Goal: Contribute content: Contribute content

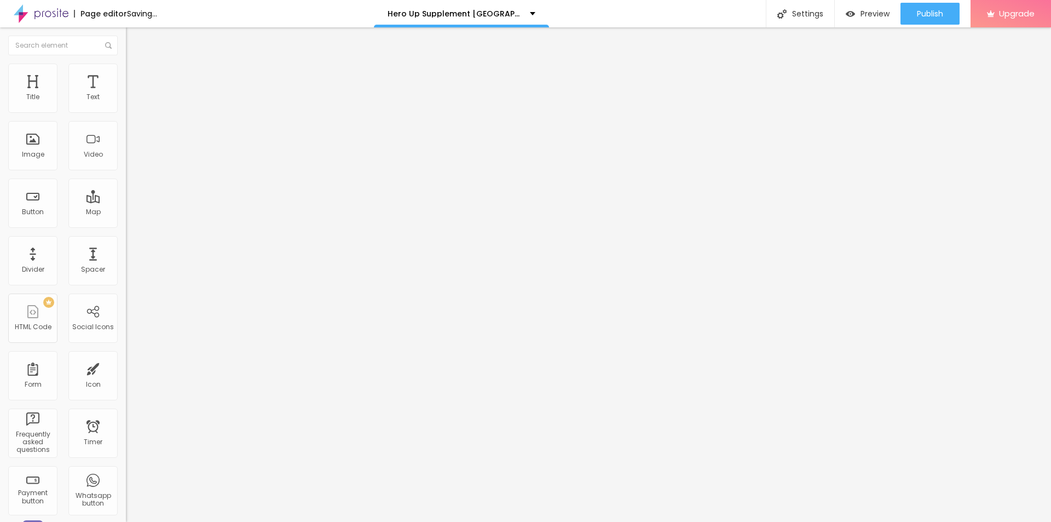
click at [126, 94] on span "Add image" at bounding box center [148, 89] width 45 height 9
drag, startPoint x: 483, startPoint y: 334, endPoint x: 471, endPoint y: 348, distance: 17.9
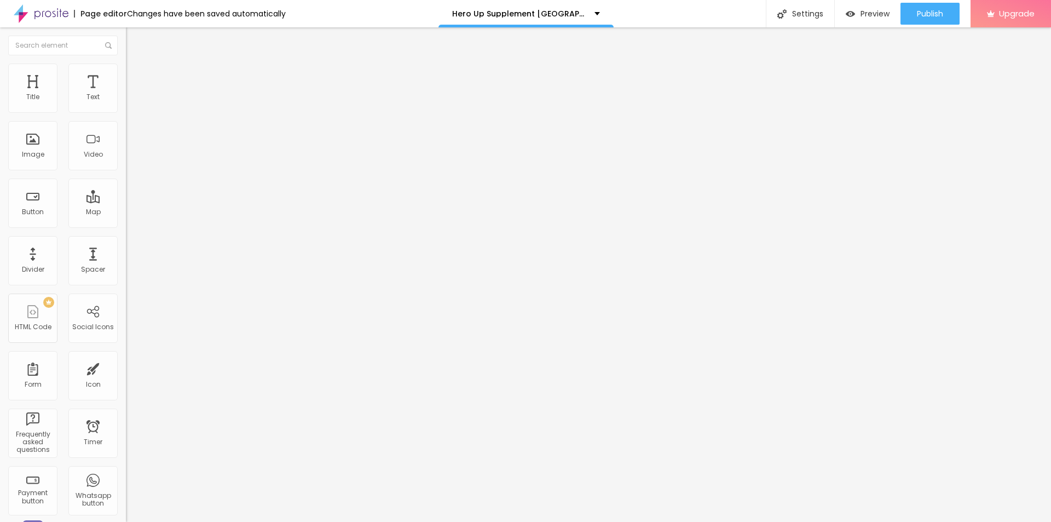
click at [126, 111] on input "text" at bounding box center [191, 105] width 131 height 11
paste input "Hero Up Supplement [GEOGRAPHIC_DATA]"
type input "Hero Up Supplement [GEOGRAPHIC_DATA]"
click at [126, 224] on input "https://" at bounding box center [191, 219] width 131 height 11
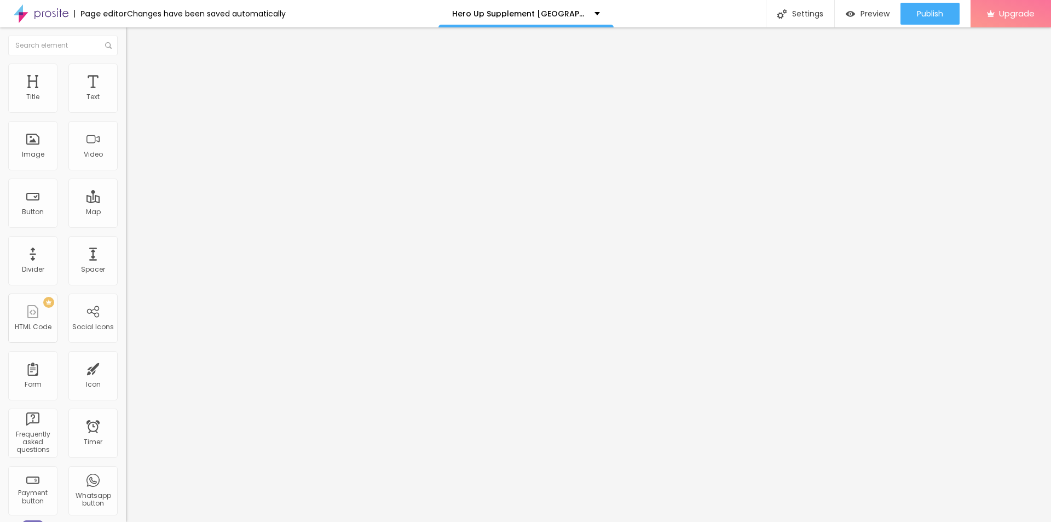
paste input "[DOMAIN_NAME][URL]"
type input "[URL][DOMAIN_NAME]"
click at [920, 13] on span "Publish" at bounding box center [930, 13] width 26 height 9
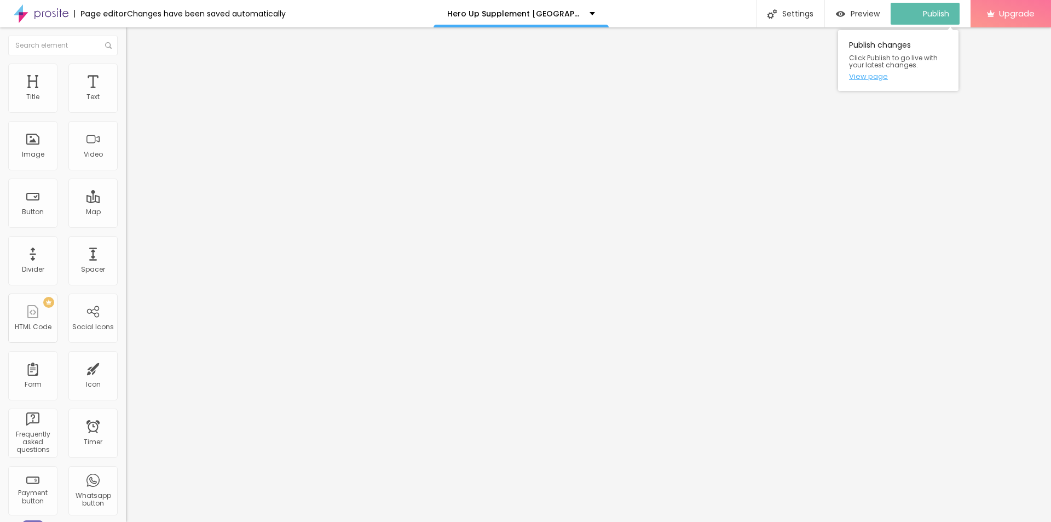
click at [876, 73] on link "View page" at bounding box center [898, 76] width 99 height 7
